Goal: Find specific page/section

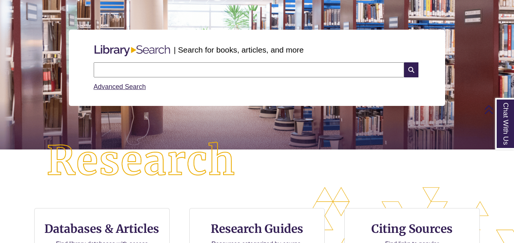
scroll to position [67, 0]
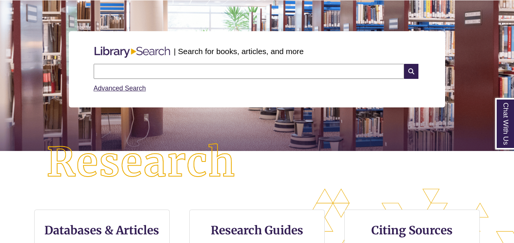
click at [181, 77] on input "text" at bounding box center [249, 71] width 310 height 15
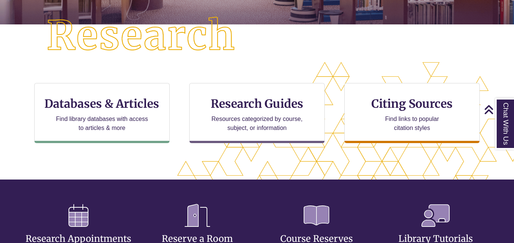
scroll to position [194, 0]
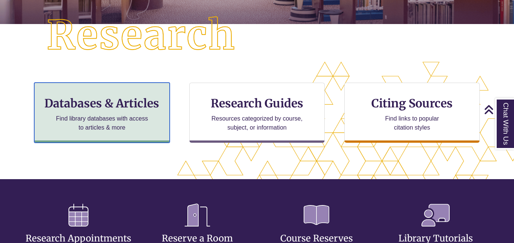
click at [113, 104] on h3 "Databases & Articles" at bounding box center [102, 103] width 123 height 14
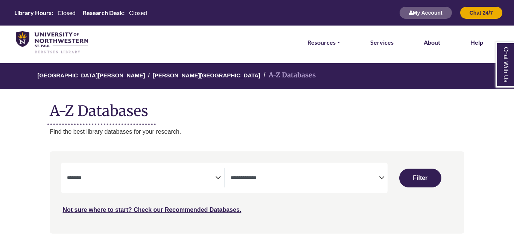
select select "Database Subject Filter"
select select "Database Types Filter"
